Goal: Information Seeking & Learning: Learn about a topic

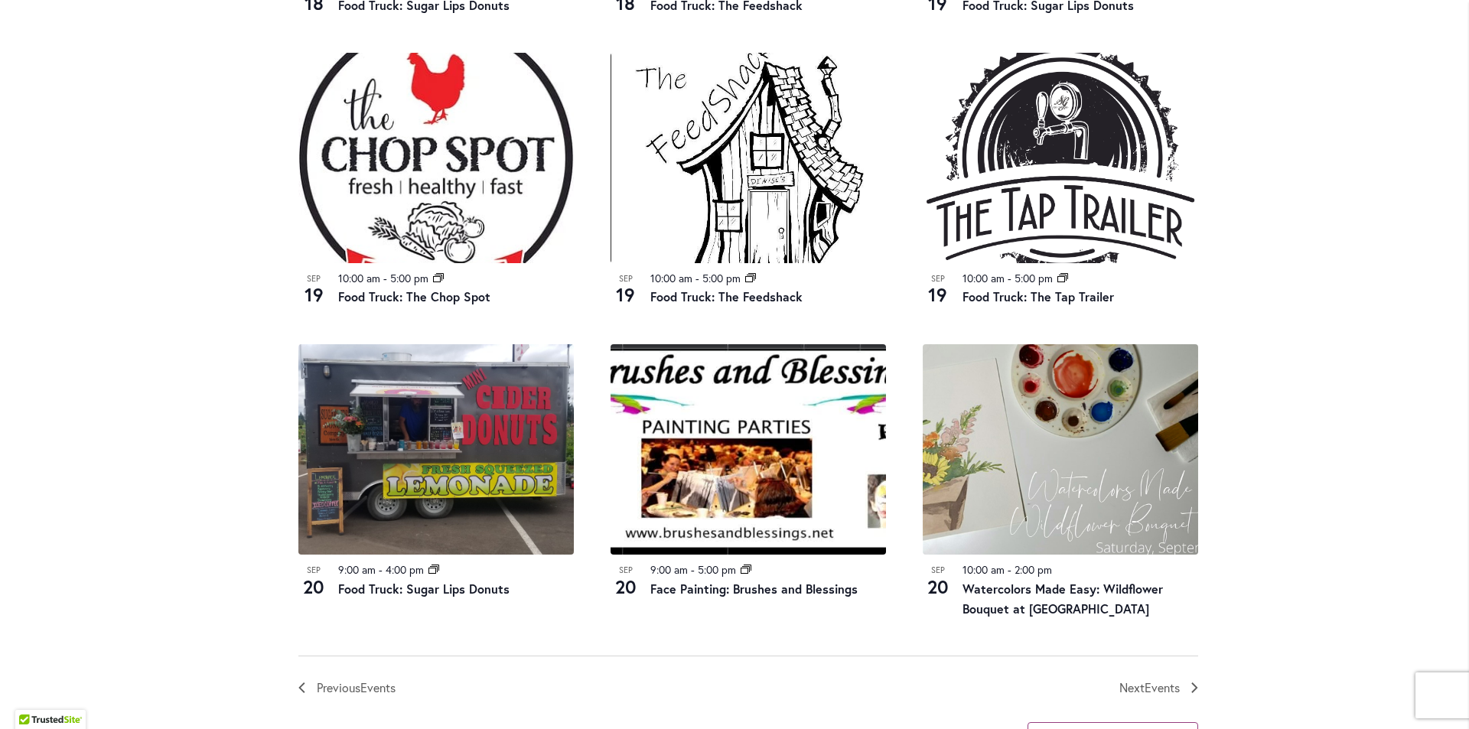
scroll to position [1453, 0]
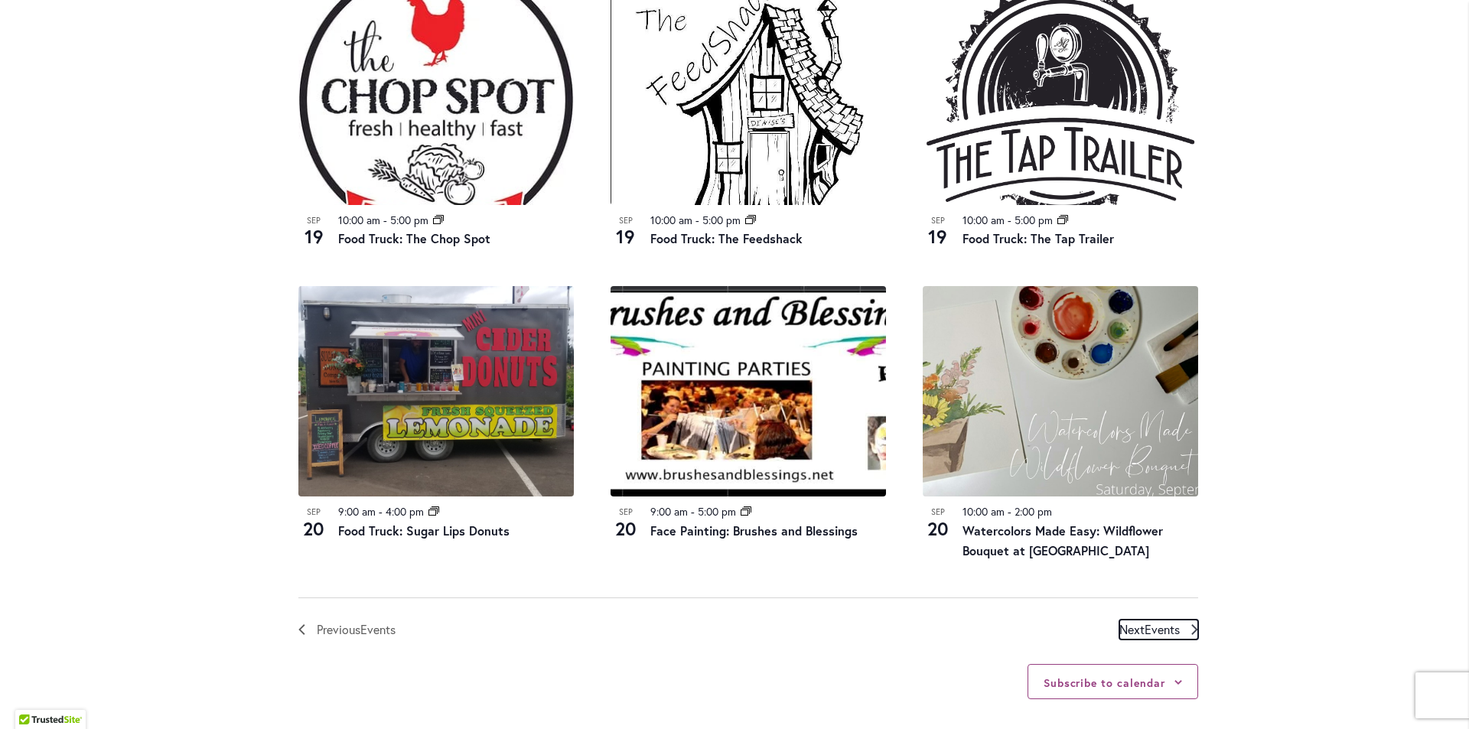
click at [1152, 632] on span "Events" at bounding box center [1161, 629] width 35 height 16
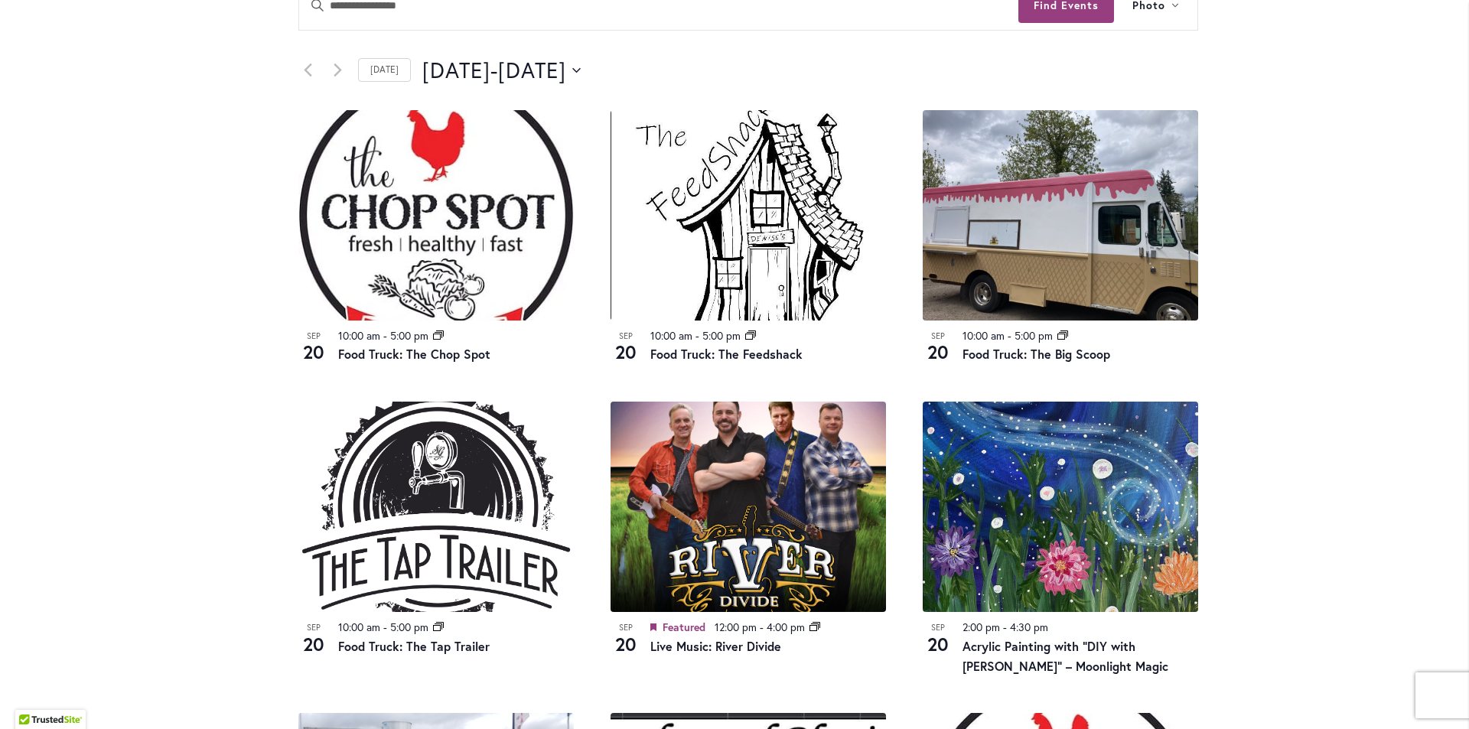
drag, startPoint x: 235, startPoint y: 314, endPoint x: 132, endPoint y: 262, distance: 115.3
click at [132, 262] on div "Skip to Content Gift Shop & Office Open - Monday-Friday 9-4:30pm / Gift Shop Op…" at bounding box center [734, 456] width 1469 height 2331
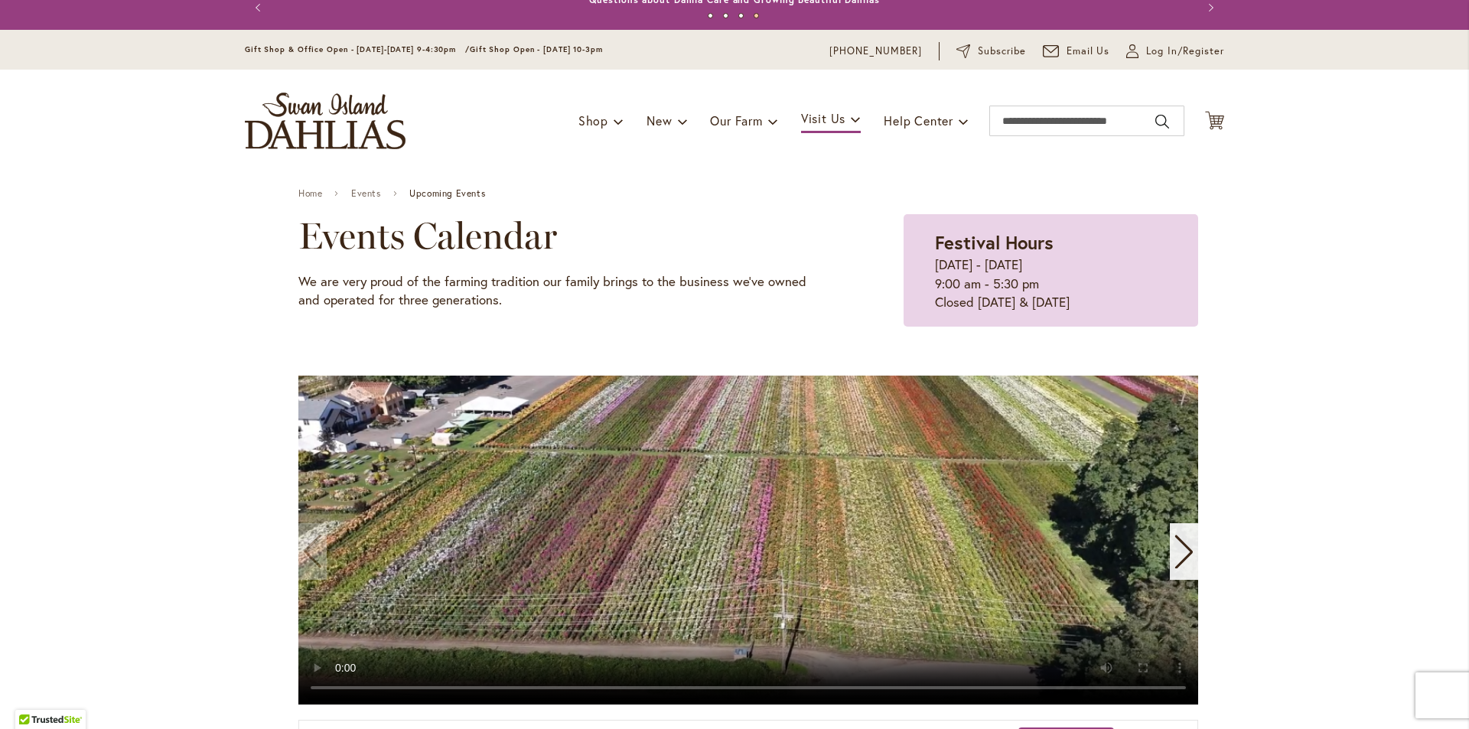
scroll to position [0, 0]
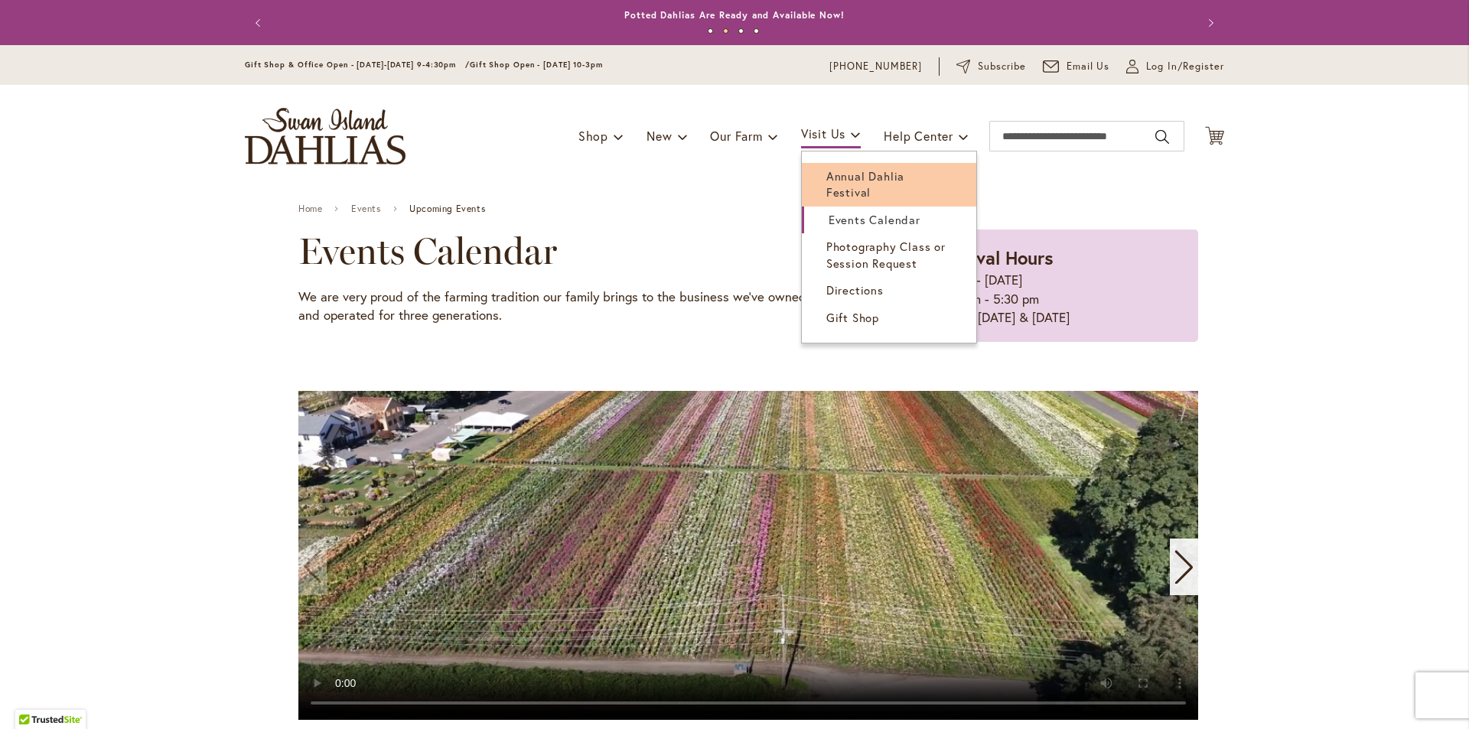
click at [862, 182] on span "Annual Dahlia Festival" at bounding box center [865, 183] width 78 height 31
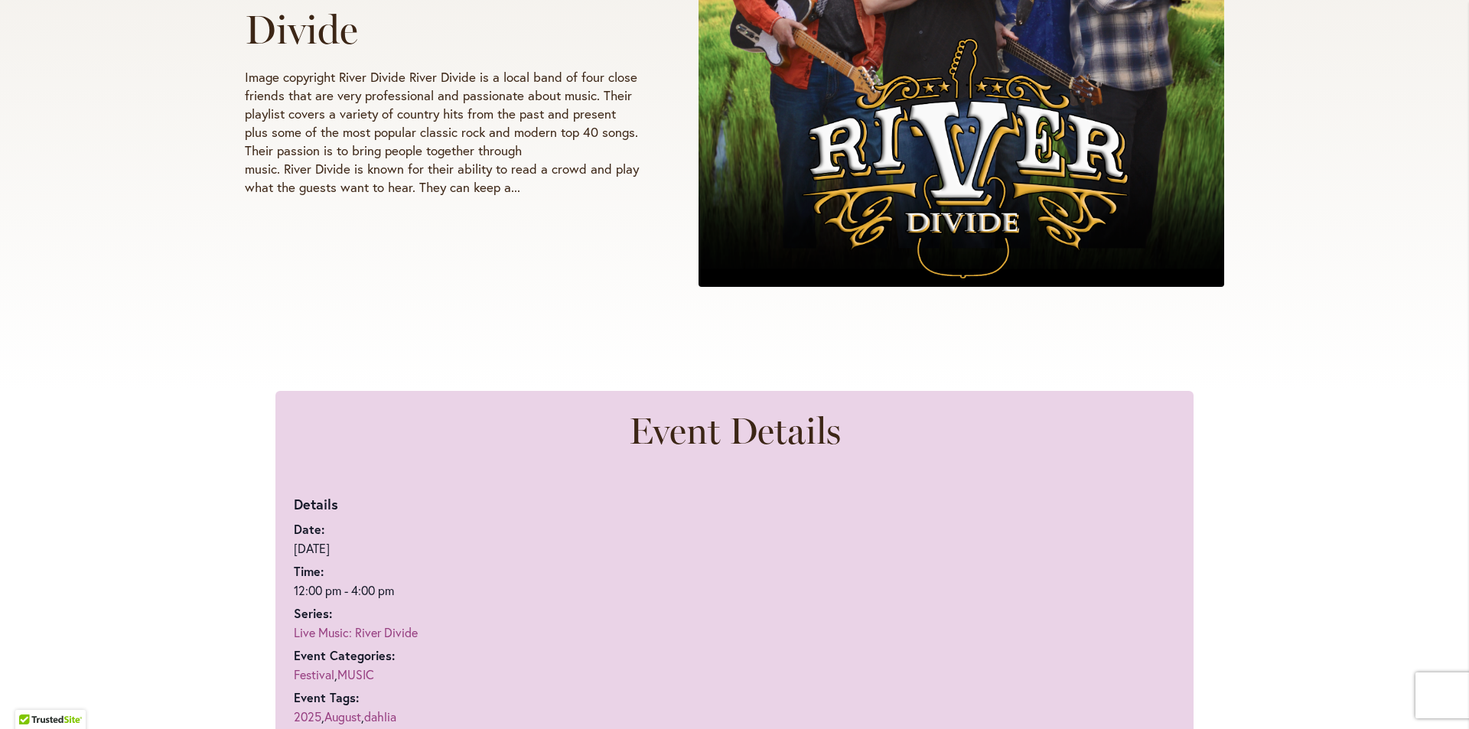
scroll to position [535, 0]
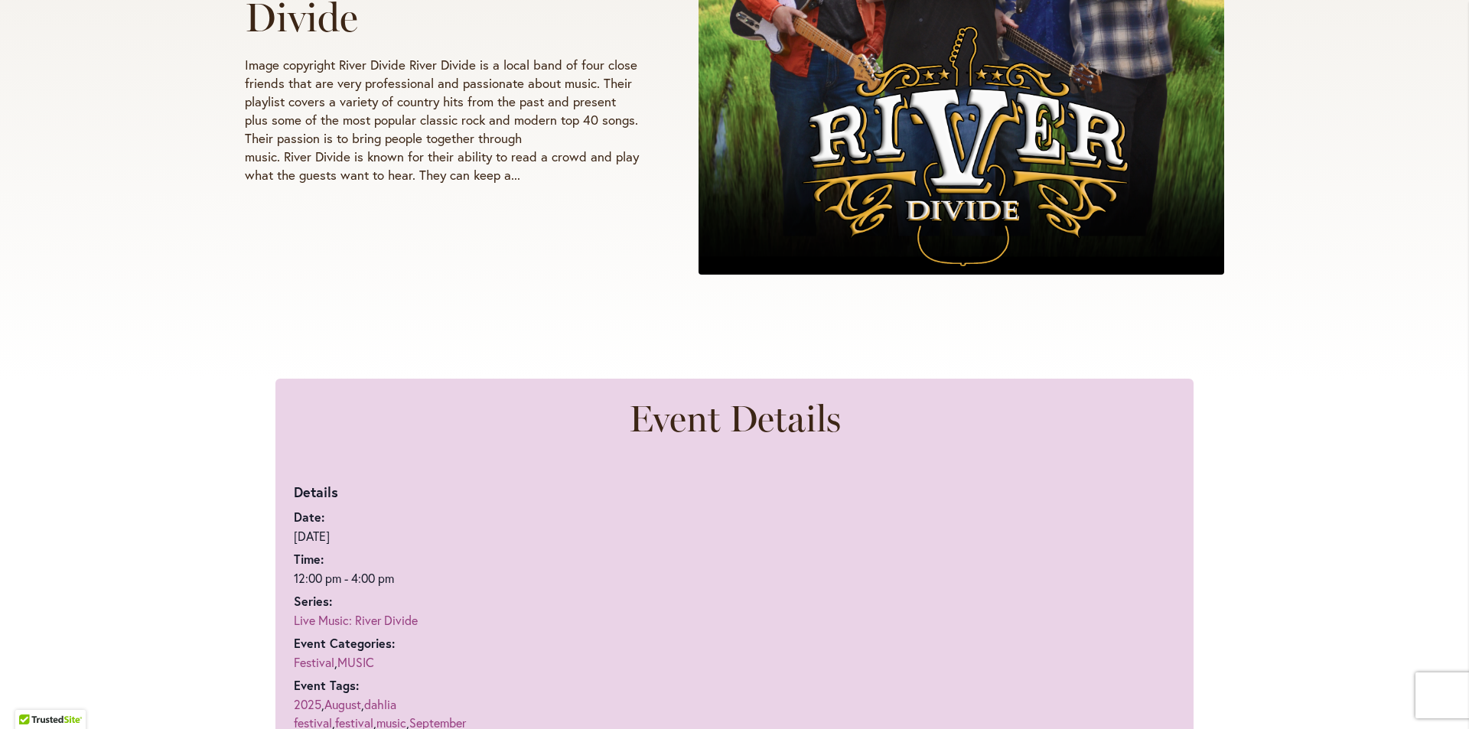
drag, startPoint x: 161, startPoint y: 239, endPoint x: 127, endPoint y: 190, distance: 59.2
click at [127, 190] on div "September 20 @ 12:00 pm - 4:00 pm Live Music: River Divide Image copyright Rive…" at bounding box center [734, 50] width 1469 height 656
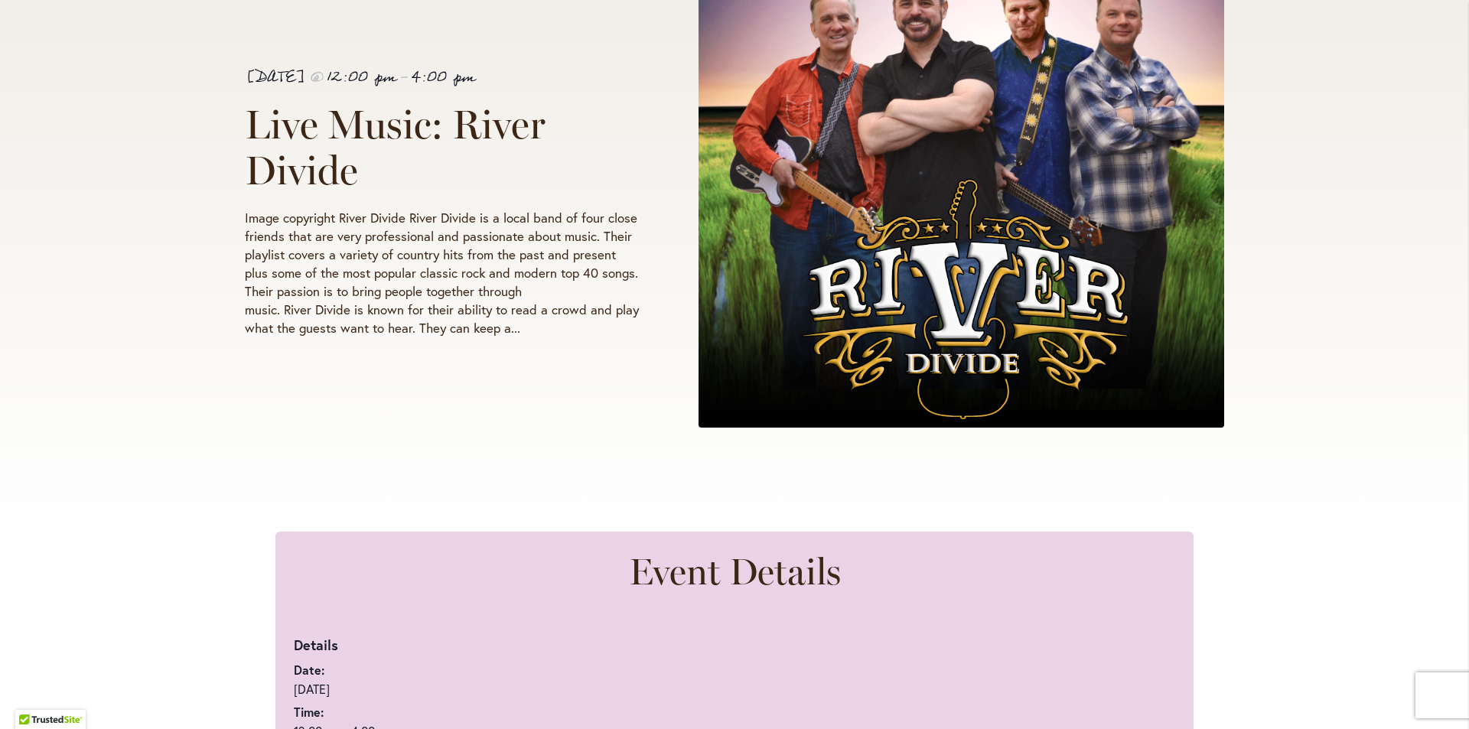
scroll to position [306, 0]
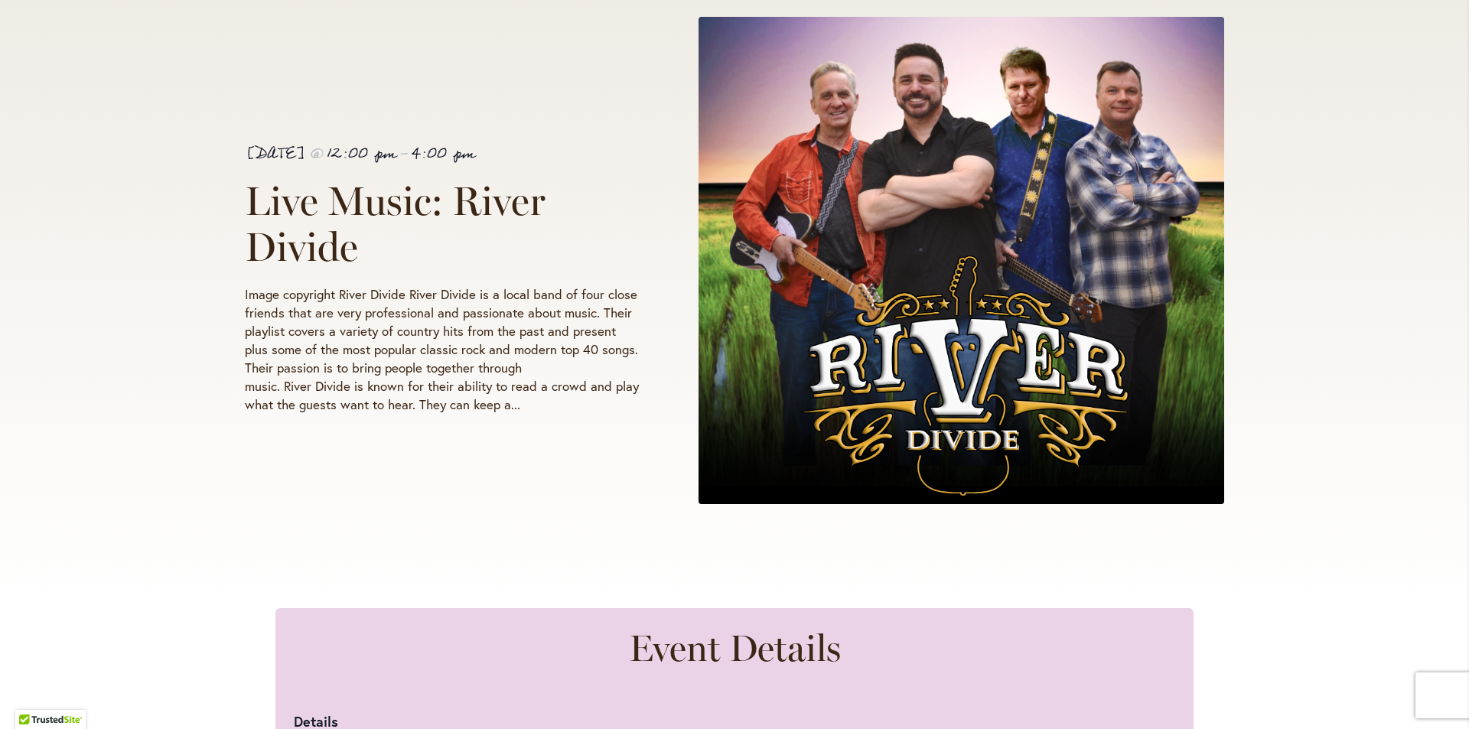
click at [127, 190] on div "September 20 @ 12:00 pm - 4:00 pm Live Music: River Divide Image copyright Rive…" at bounding box center [734, 280] width 1469 height 656
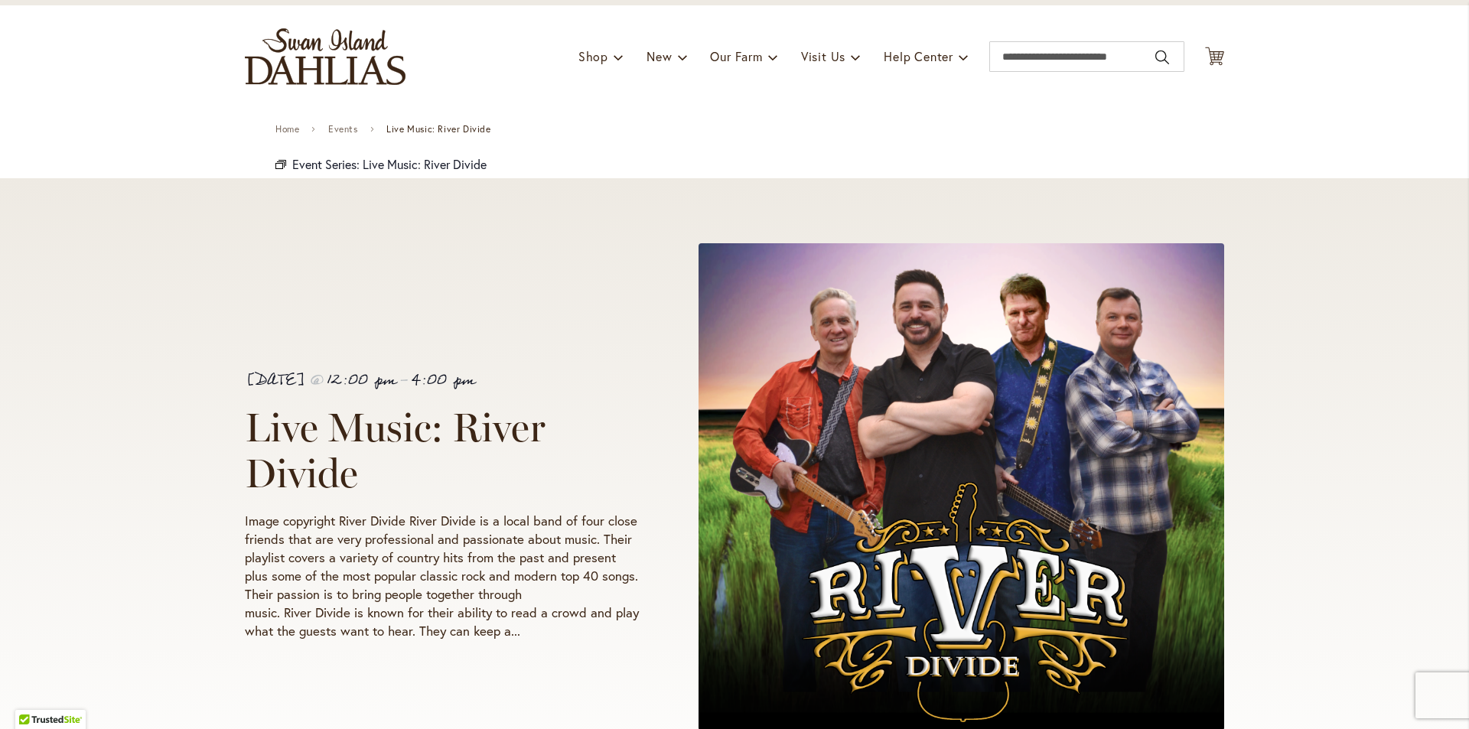
scroll to position [0, 0]
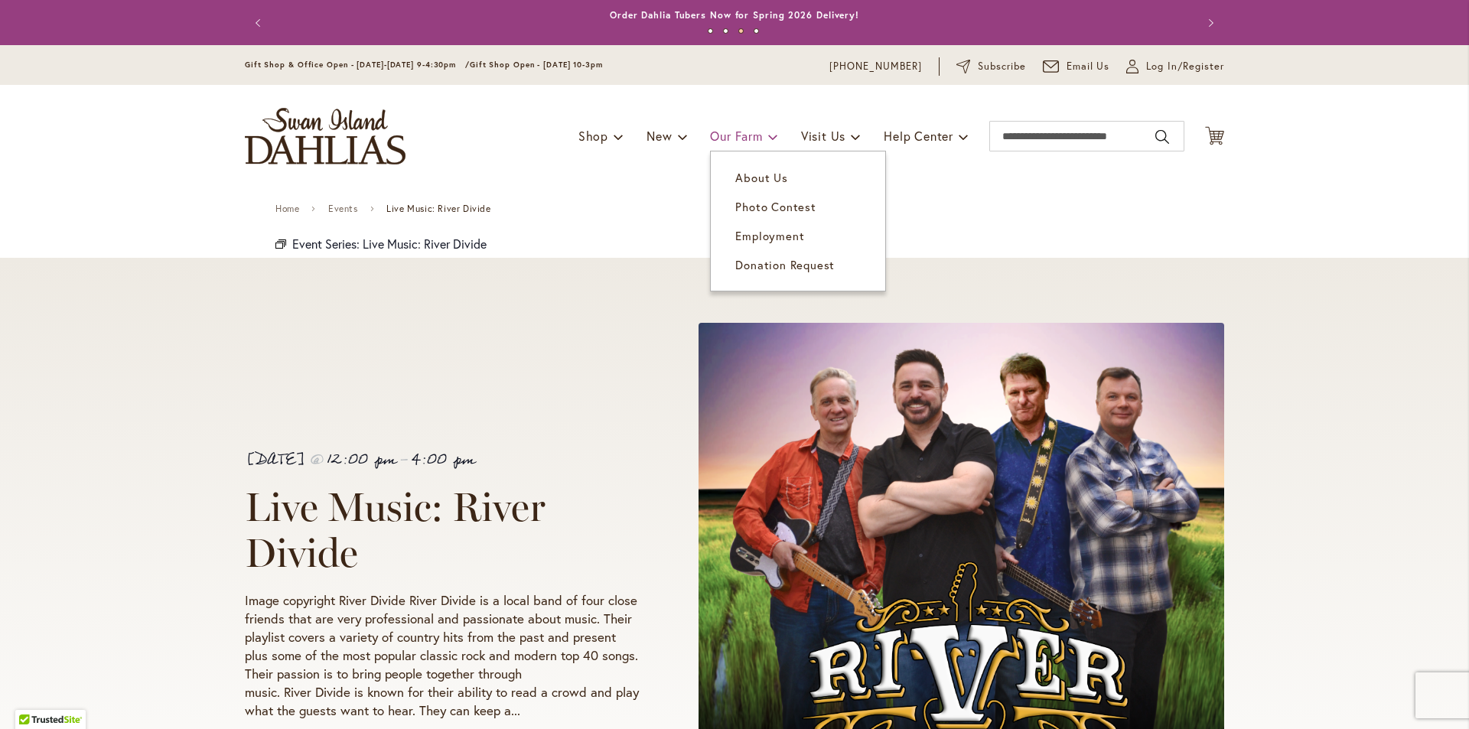
click at [735, 135] on span "Our Farm" at bounding box center [736, 136] width 52 height 16
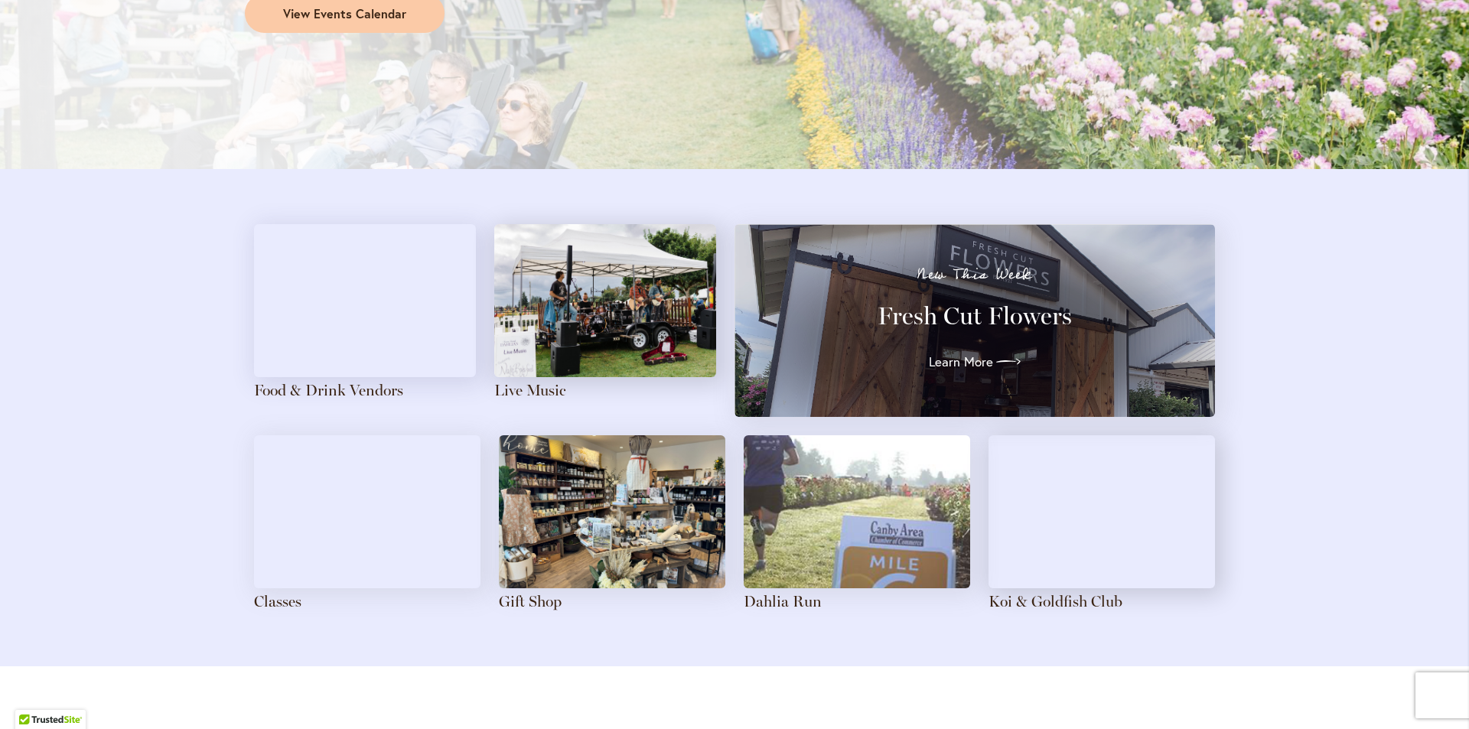
scroll to position [1530, 0]
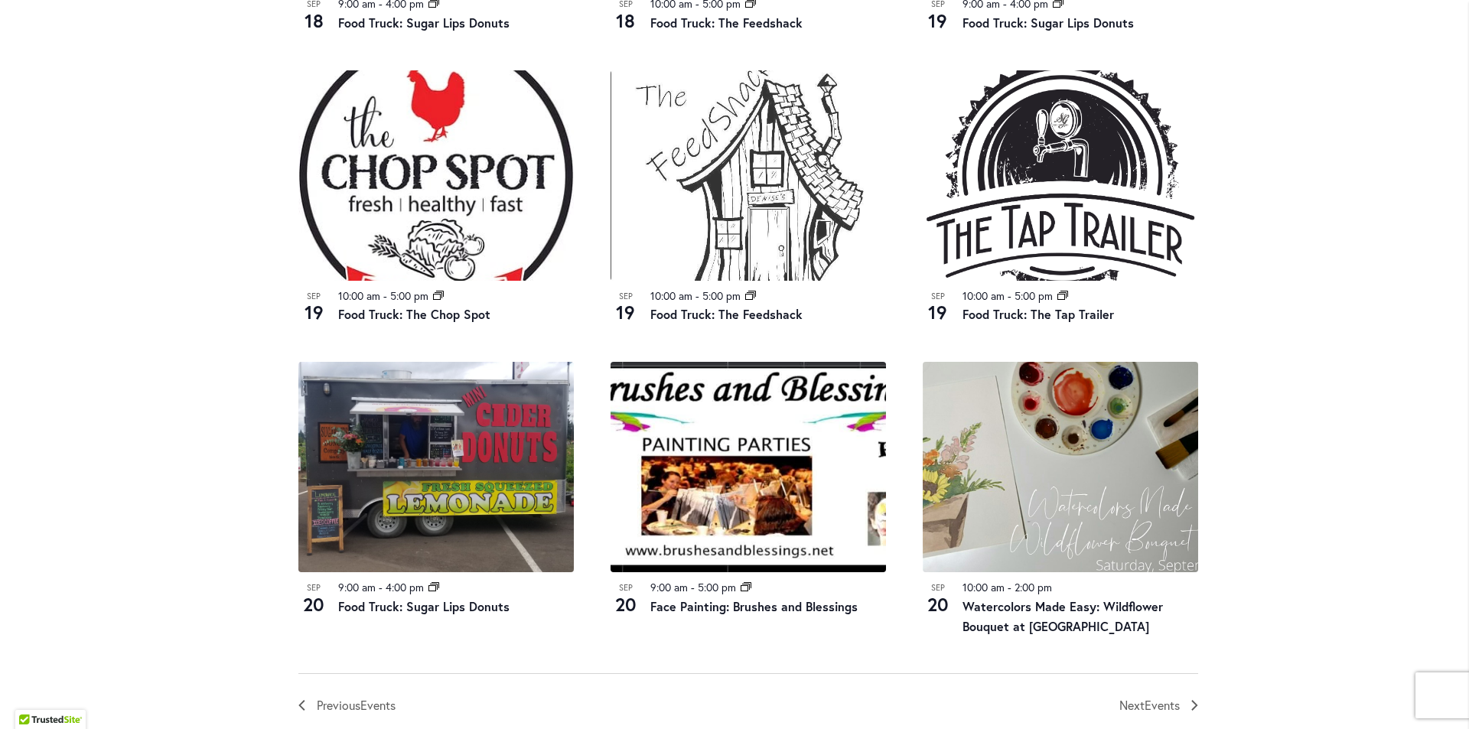
scroll to position [1377, 0]
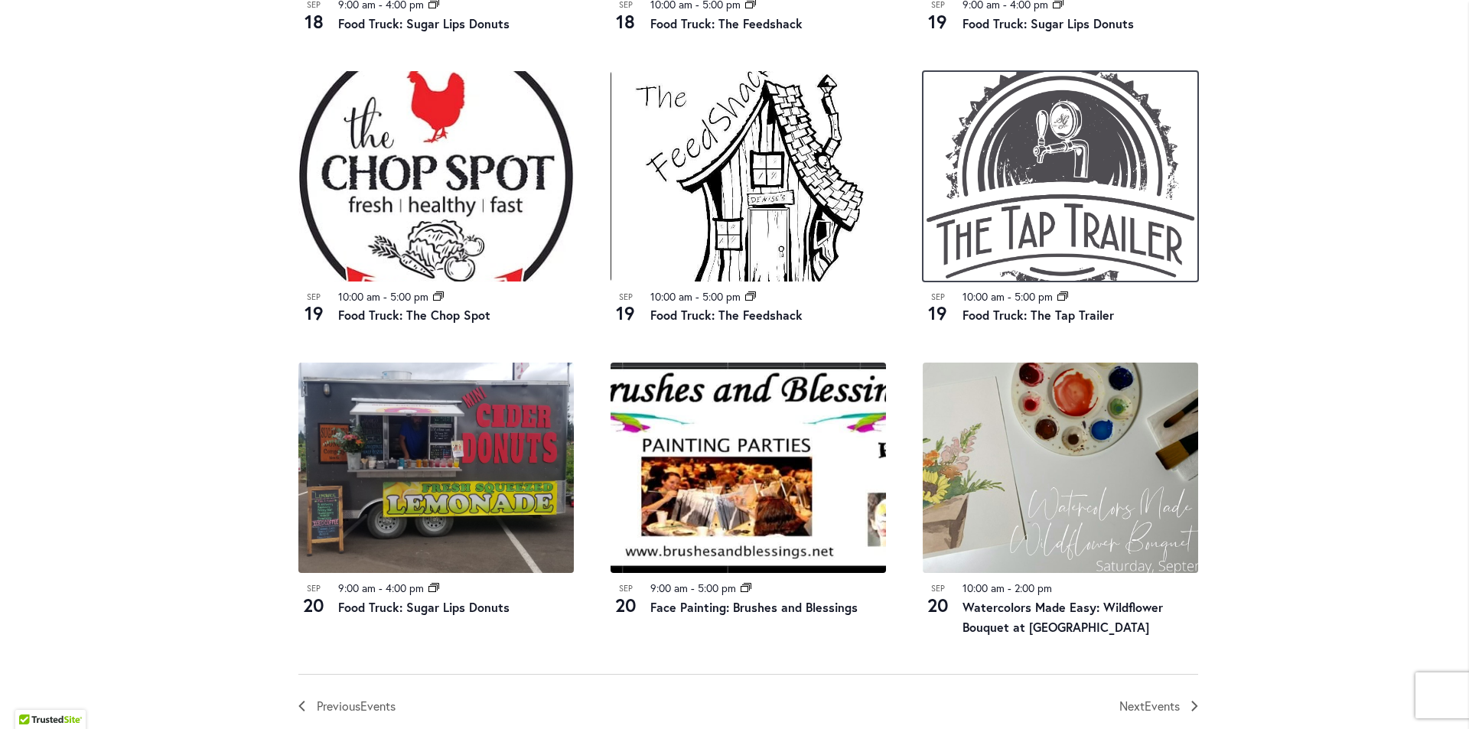
click at [992, 188] on img at bounding box center [1060, 176] width 275 height 210
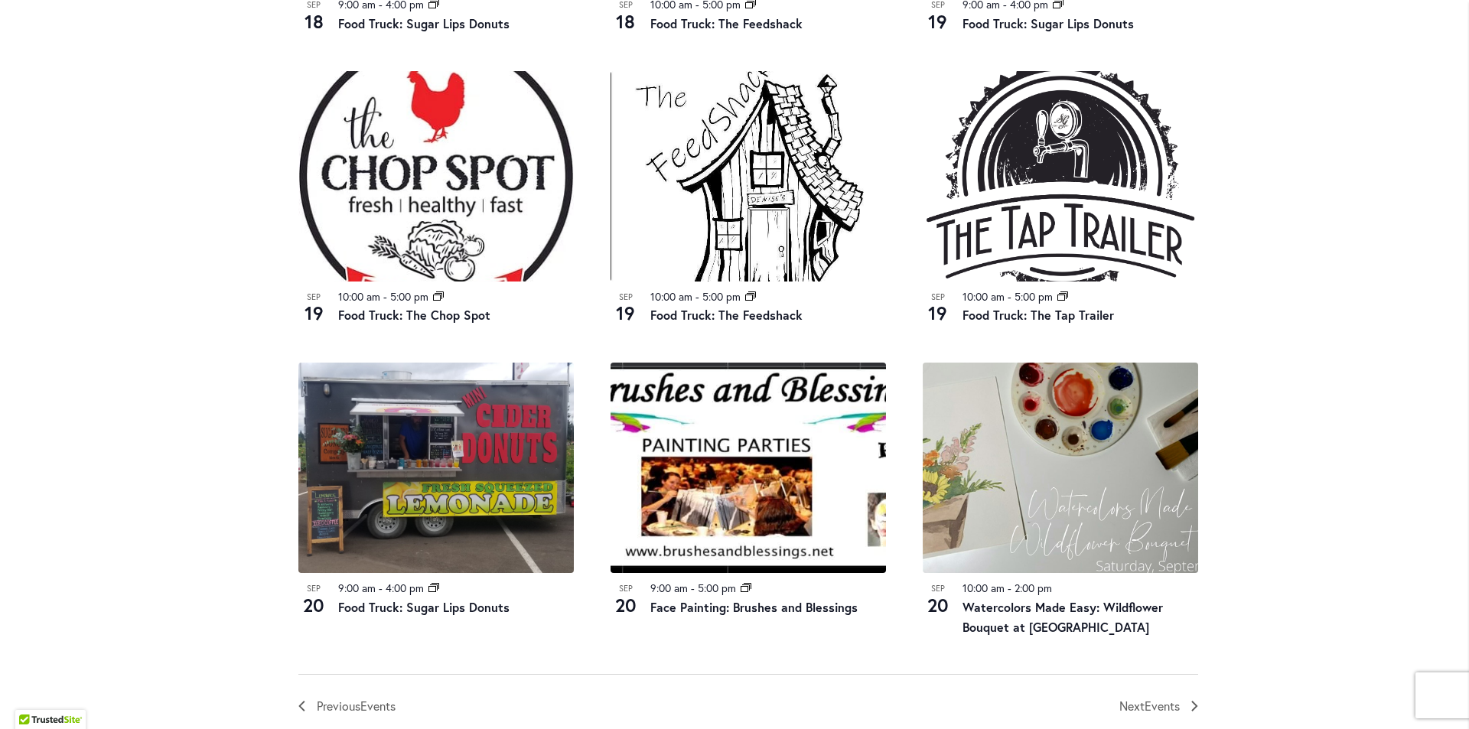
scroll to position [1453, 0]
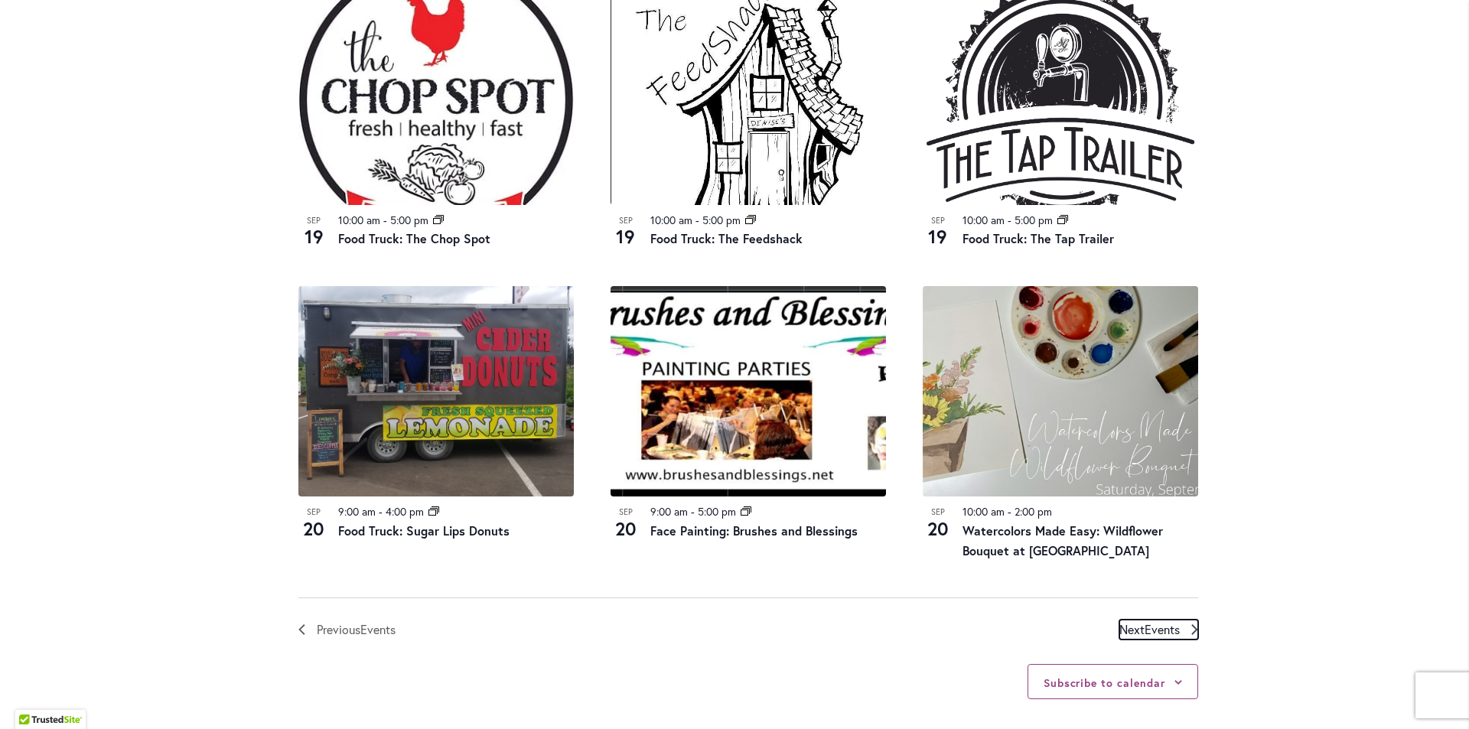
click at [1131, 631] on span "Next Events" at bounding box center [1149, 630] width 60 height 20
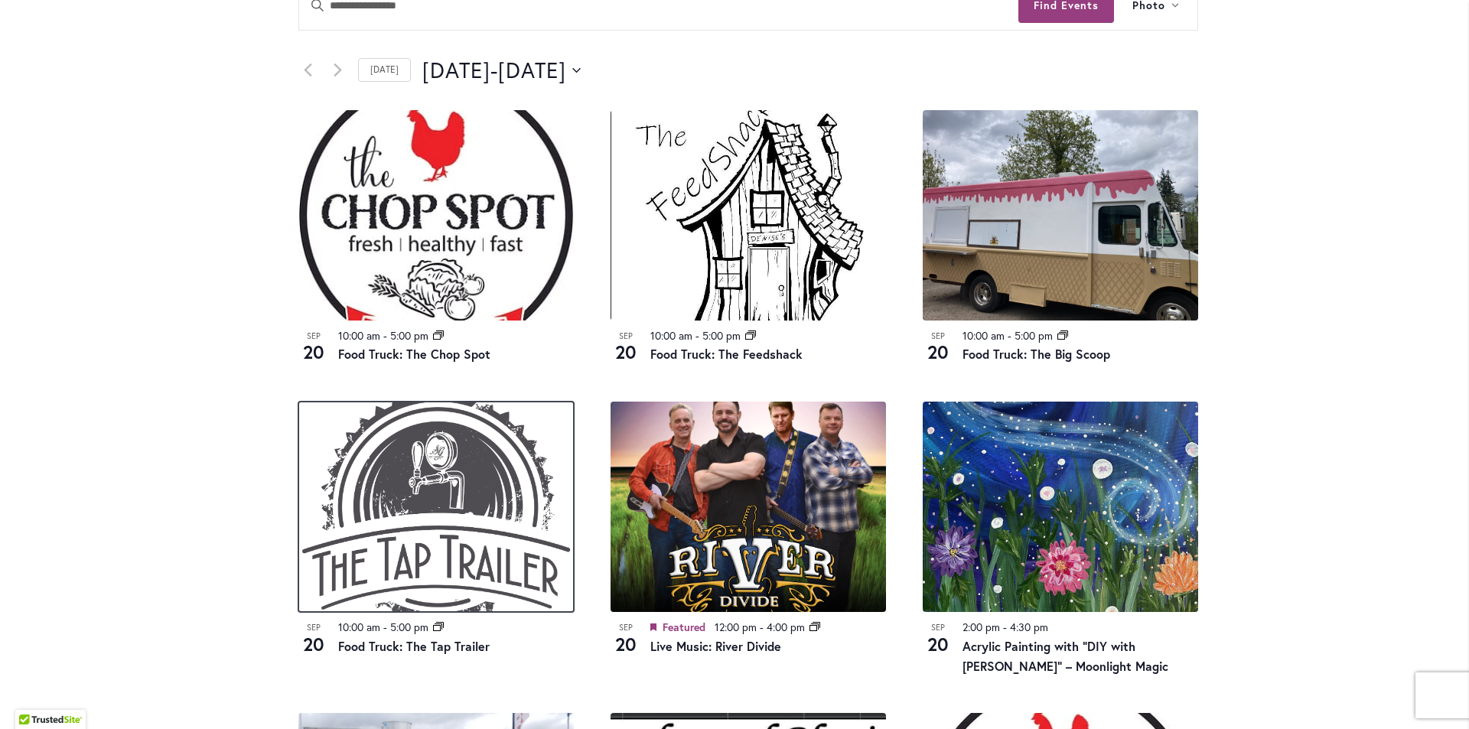
click at [430, 513] on img at bounding box center [435, 507] width 275 height 210
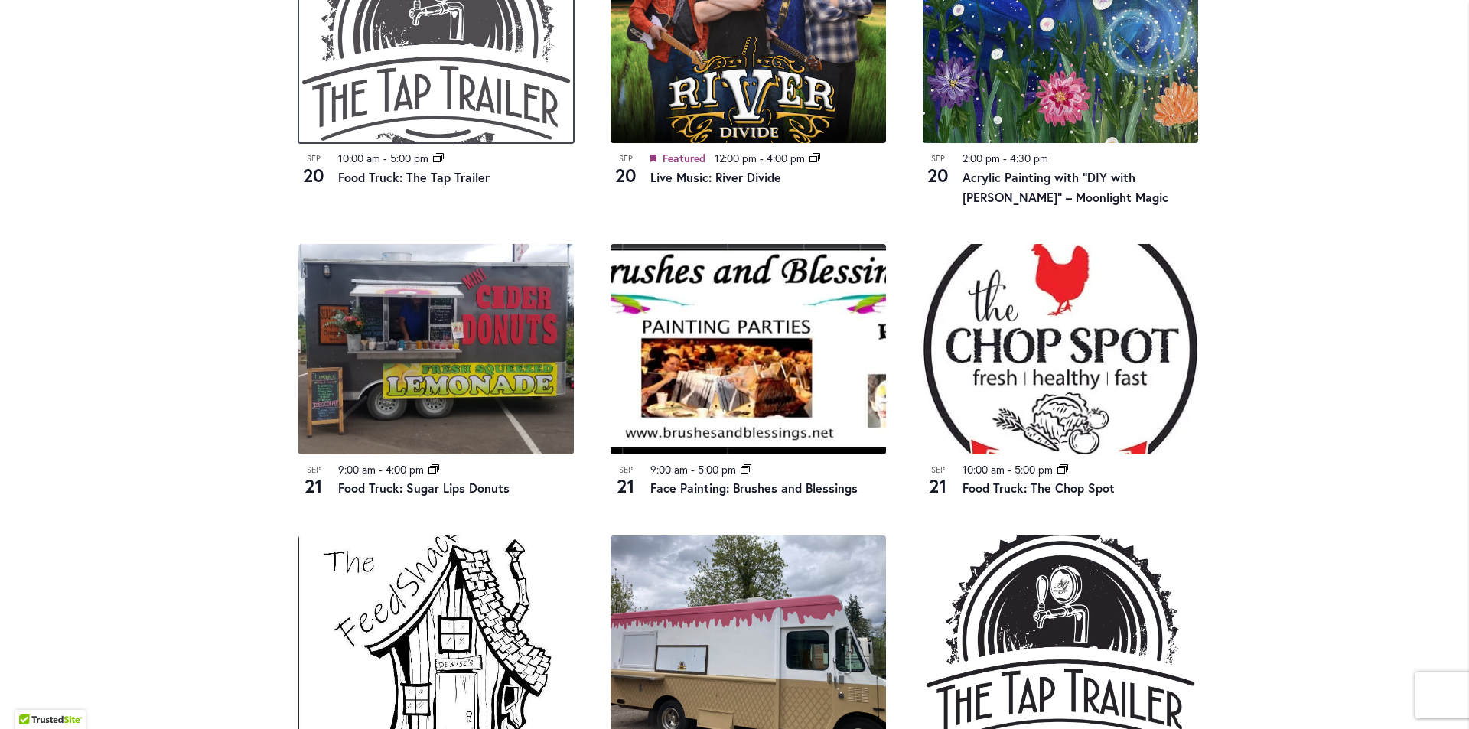
scroll to position [1213, 0]
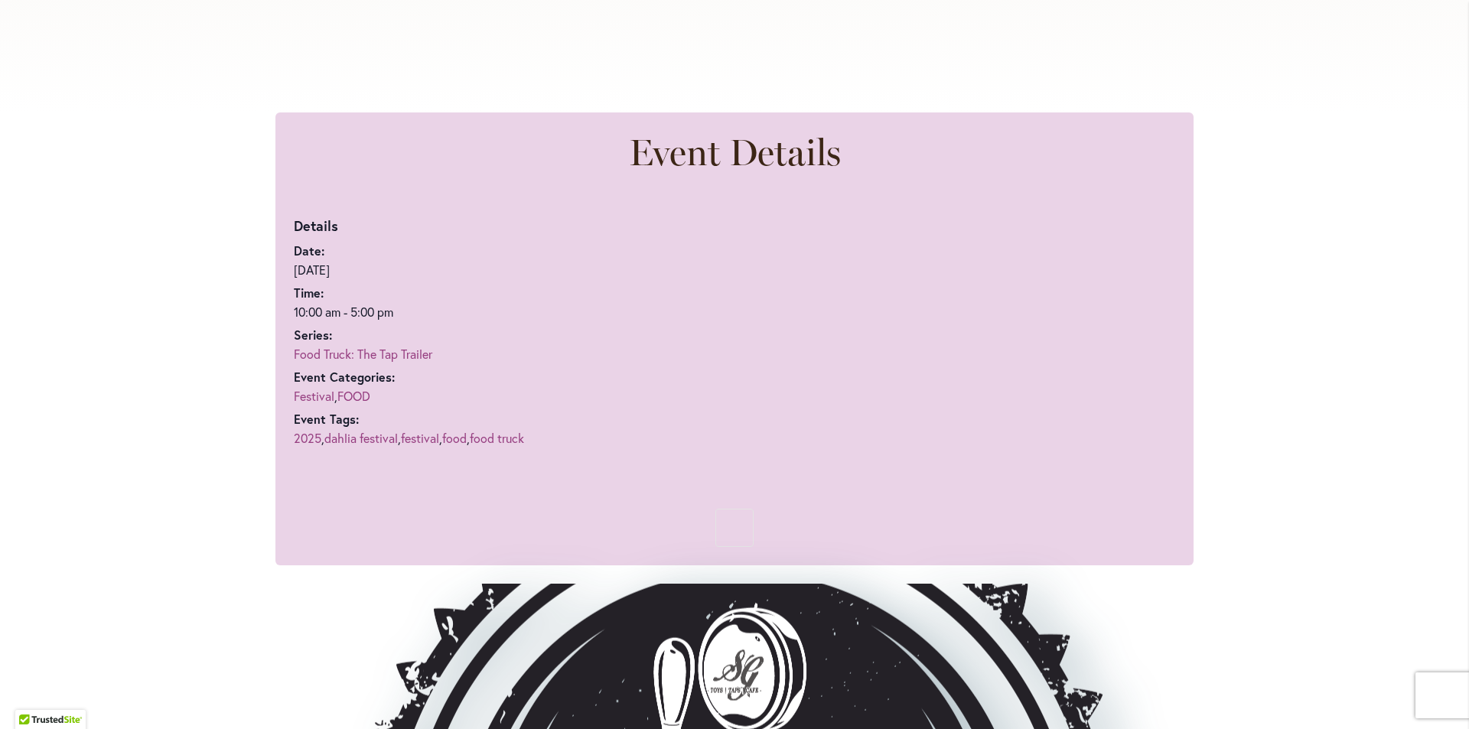
scroll to position [841, 0]
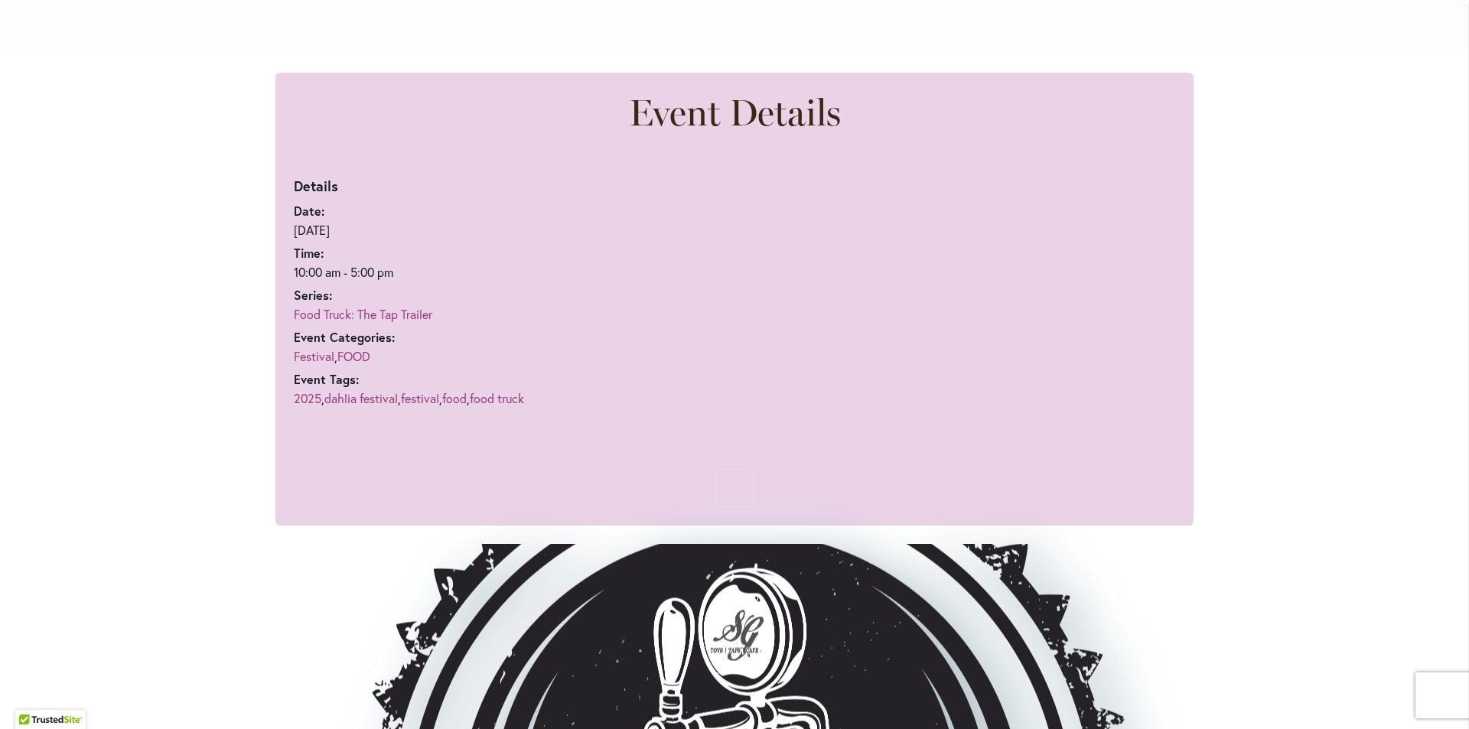
click at [339, 313] on link "Food Truck: The Tap Trailer" at bounding box center [363, 314] width 138 height 16
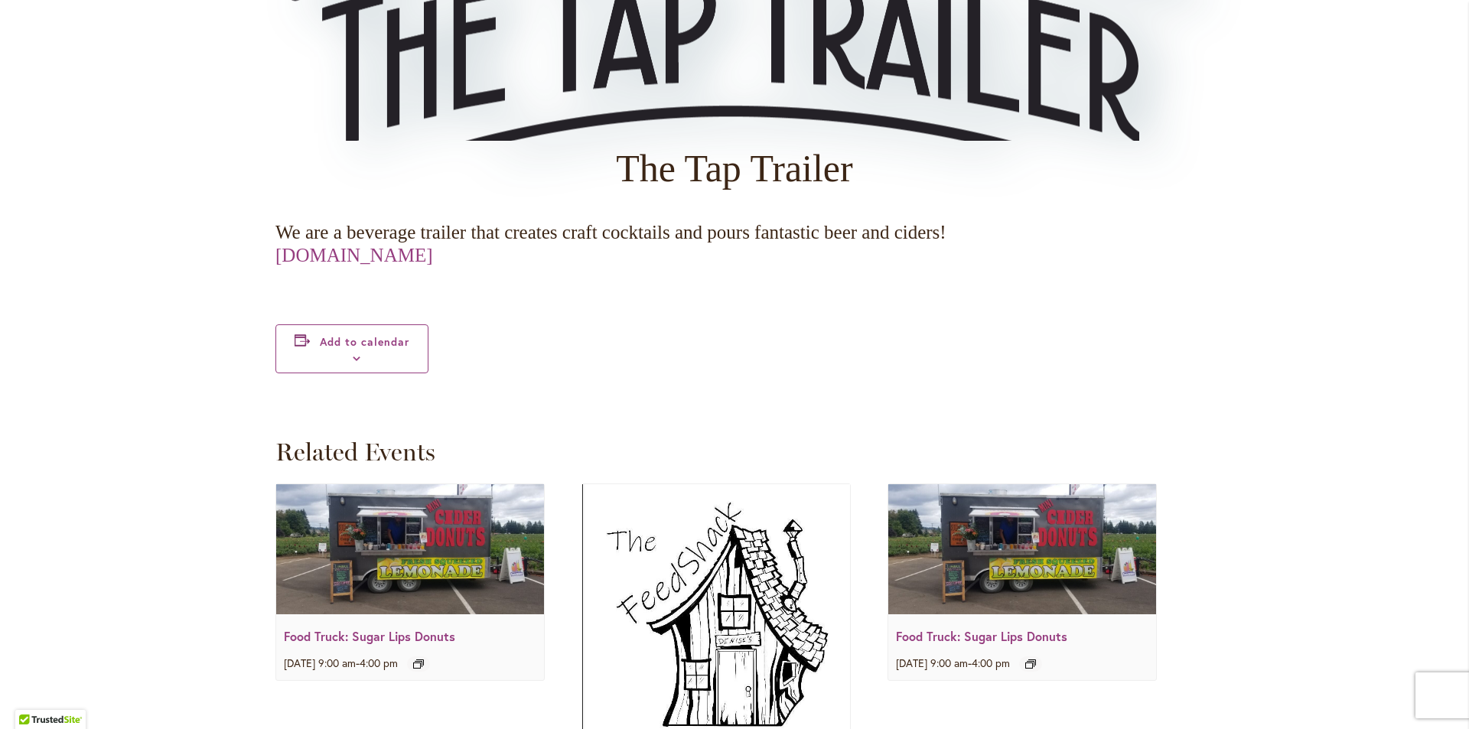
scroll to position [1912, 0]
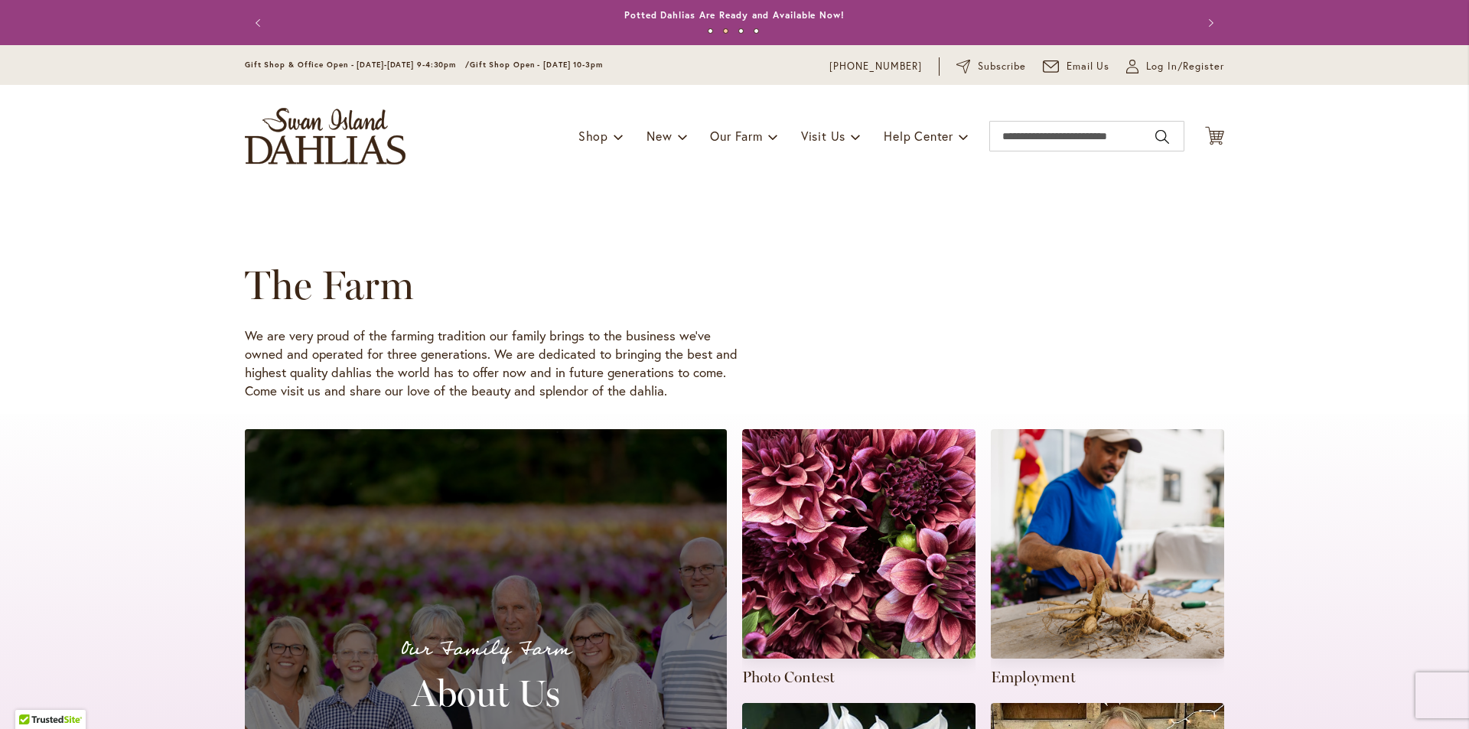
drag, startPoint x: 201, startPoint y: 333, endPoint x: 201, endPoint y: 129, distance: 204.2
